Goal: Transaction & Acquisition: Book appointment/travel/reservation

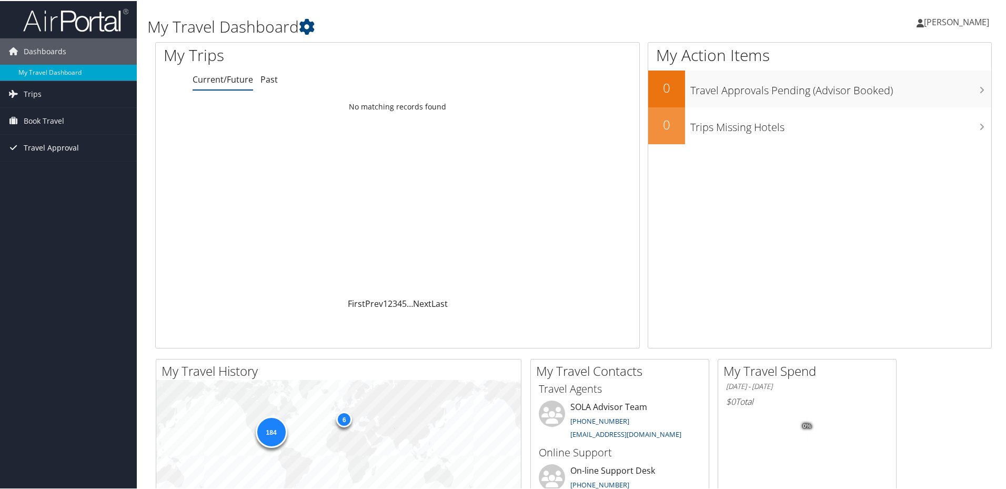
click at [55, 147] on span "Travel Approval" at bounding box center [51, 147] width 55 height 26
click at [52, 119] on span "Book Travel" at bounding box center [44, 120] width 41 height 26
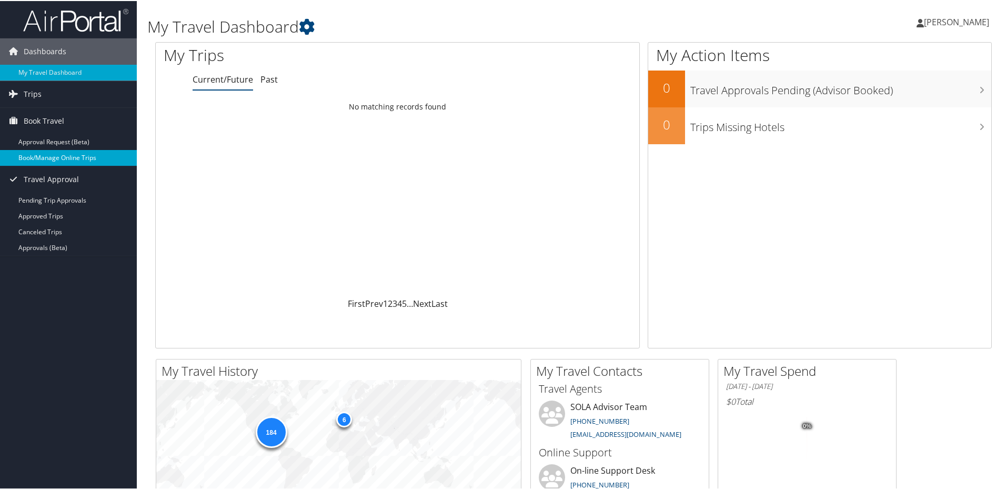
click at [53, 154] on link "Book/Manage Online Trips" at bounding box center [68, 157] width 137 height 16
